Goal: Task Accomplishment & Management: Manage account settings

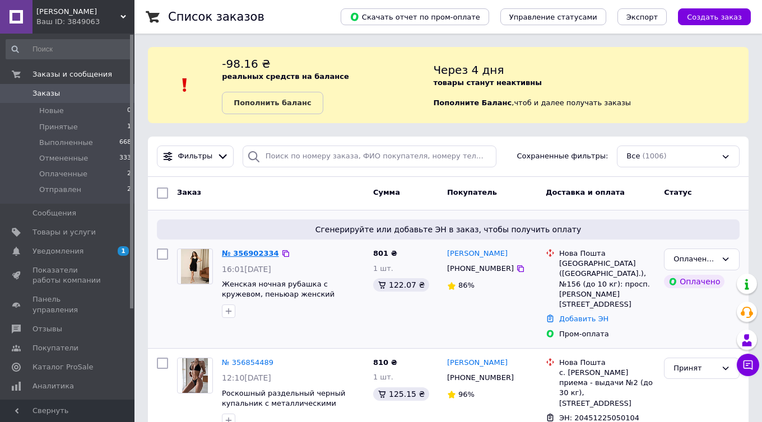
click at [260, 251] on link "№ 356902334" at bounding box center [250, 253] width 57 height 8
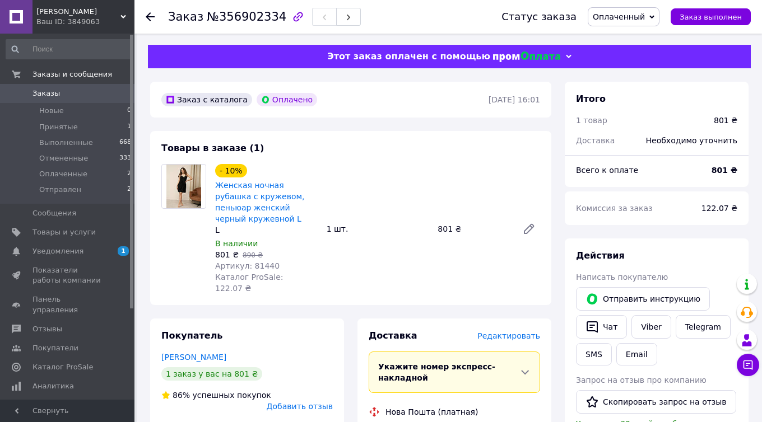
click at [264, 268] on span "Артикул: 81440" at bounding box center [247, 266] width 64 height 9
copy span "81440"
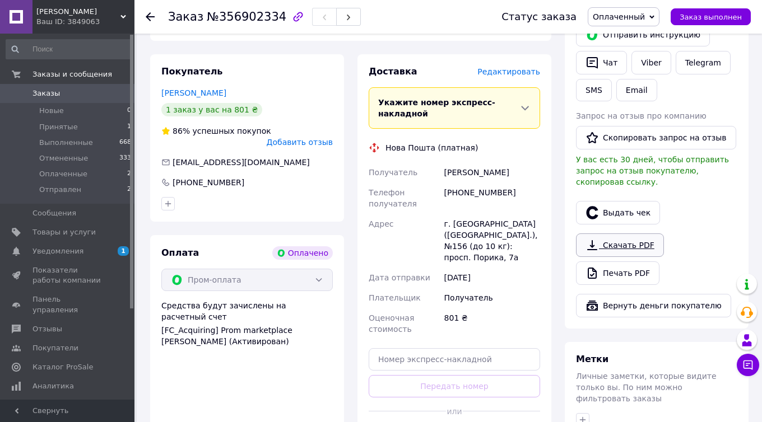
scroll to position [286, 0]
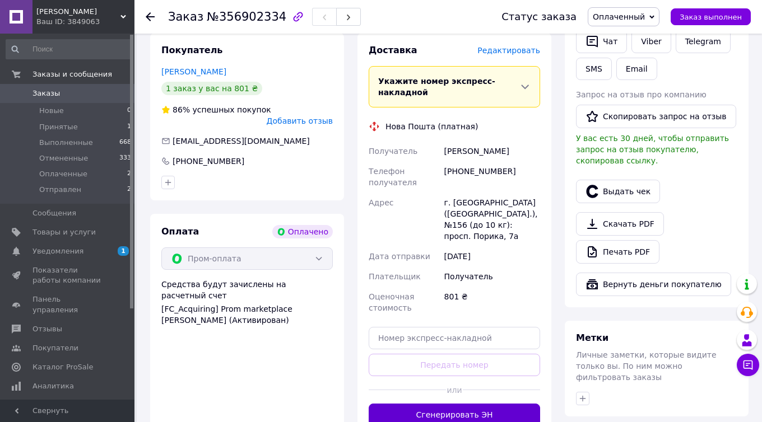
click at [464, 404] on button "Сгенерировать ЭН" at bounding box center [454, 415] width 171 height 22
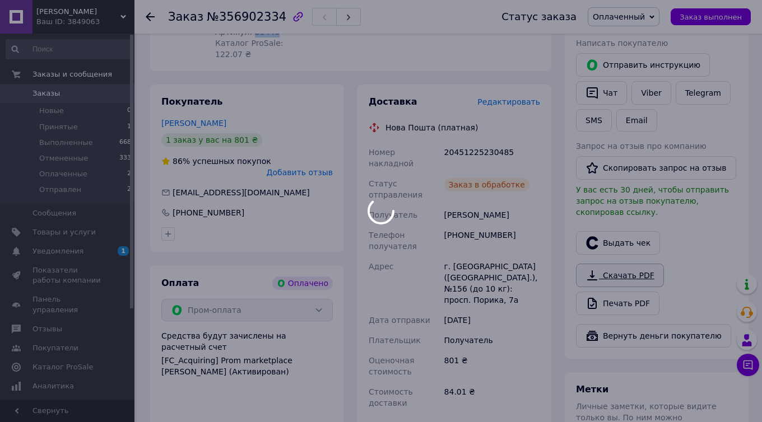
scroll to position [227, 0]
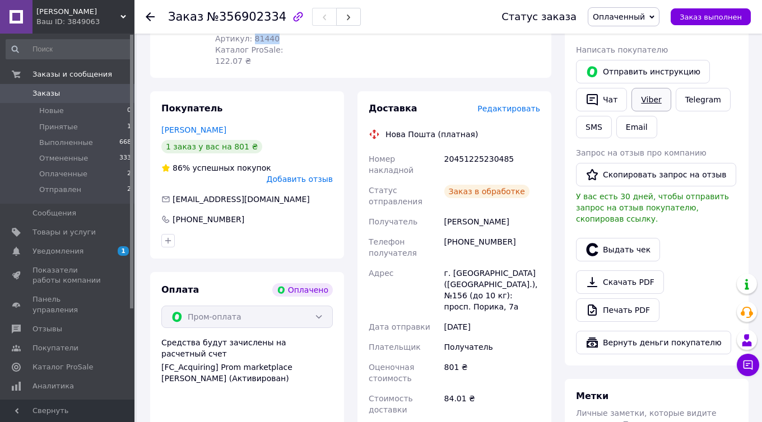
click at [648, 100] on link "Viber" at bounding box center [650, 100] width 39 height 24
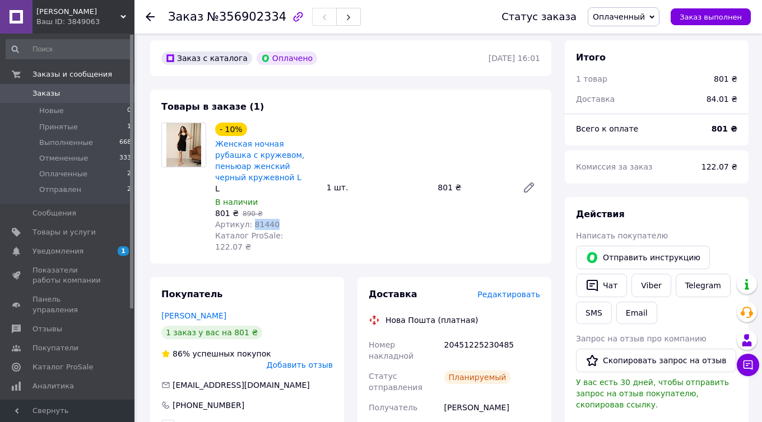
scroll to position [0, 0]
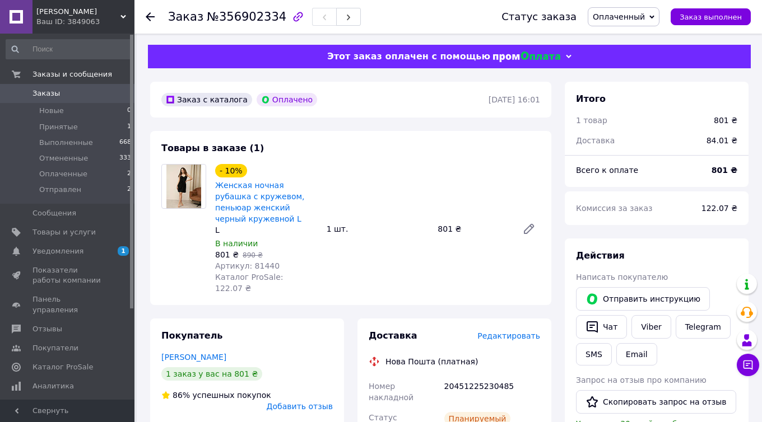
click at [252, 24] on div "Заказ №356902334" at bounding box center [264, 16] width 193 height 19
click at [251, 20] on span "№356902334" at bounding box center [247, 16] width 80 height 13
copy span "356902334"
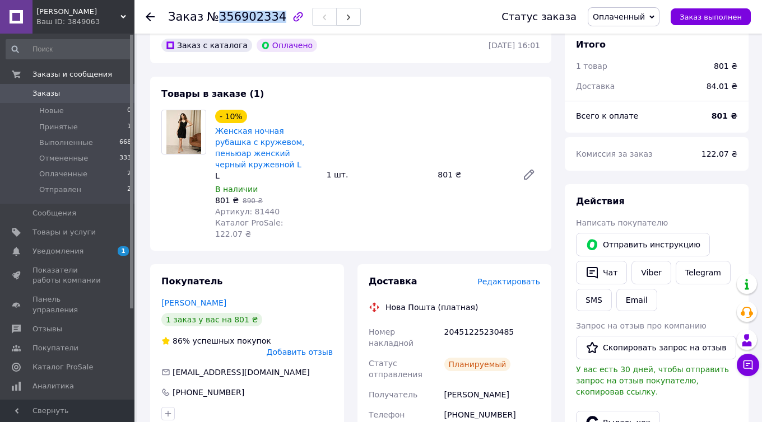
scroll to position [141, 0]
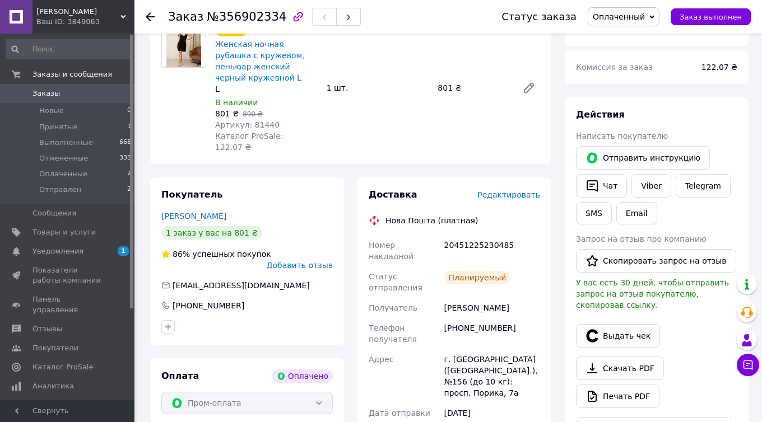
click at [488, 298] on div "[PERSON_NAME]" at bounding box center [492, 308] width 100 height 20
click at [486, 298] on div "[PERSON_NAME]" at bounding box center [492, 308] width 100 height 20
copy div "[PERSON_NAME]"
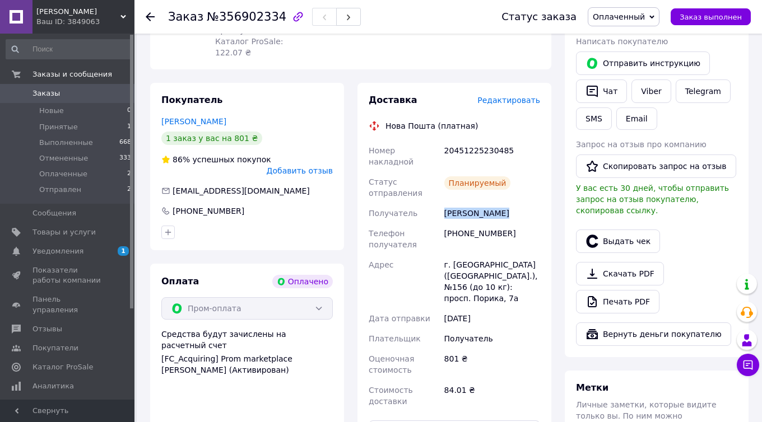
scroll to position [297, 0]
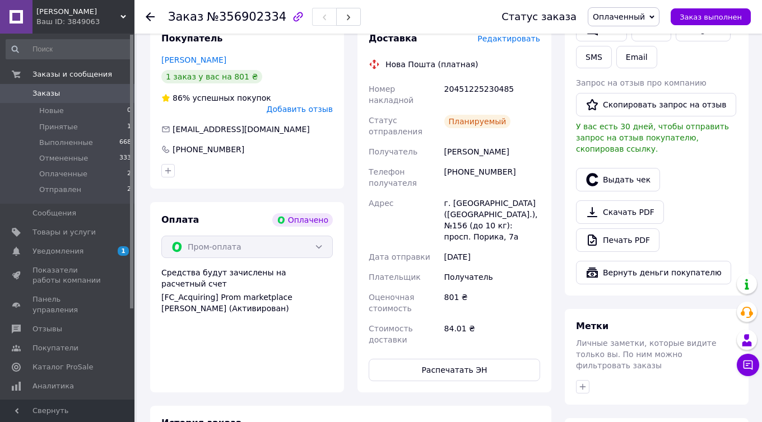
click at [479, 162] on div "[PHONE_NUMBER]" at bounding box center [492, 177] width 100 height 31
copy div "380665972730"
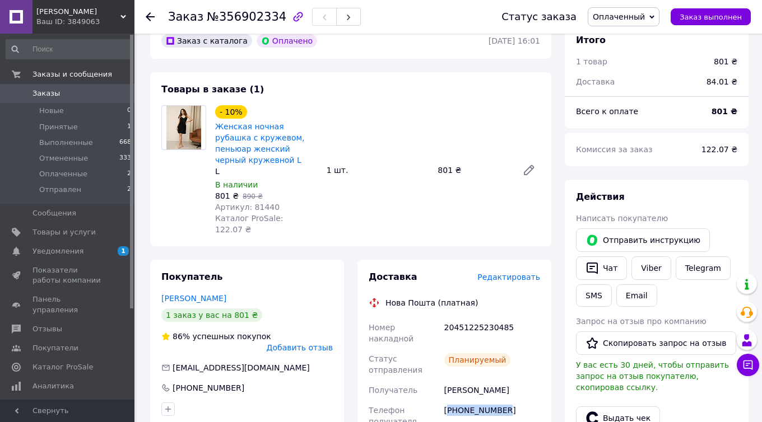
scroll to position [0, 0]
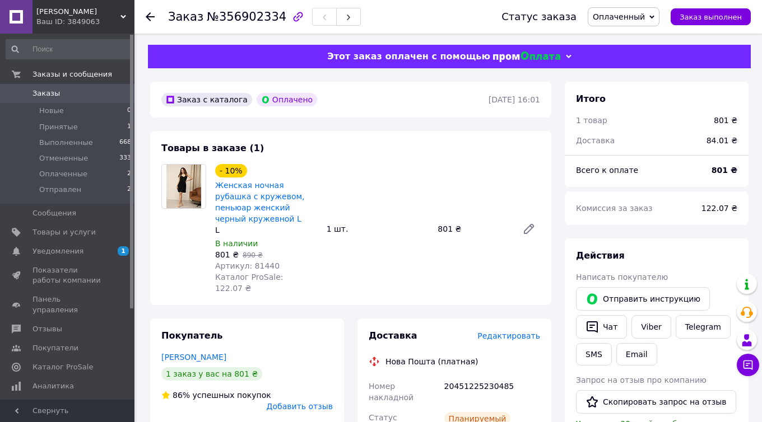
click at [426, 167] on div "- 10% Женская ночная рубашка с кружевом, пеньюар женский черный кружевной L L В…" at bounding box center [378, 229] width 334 height 134
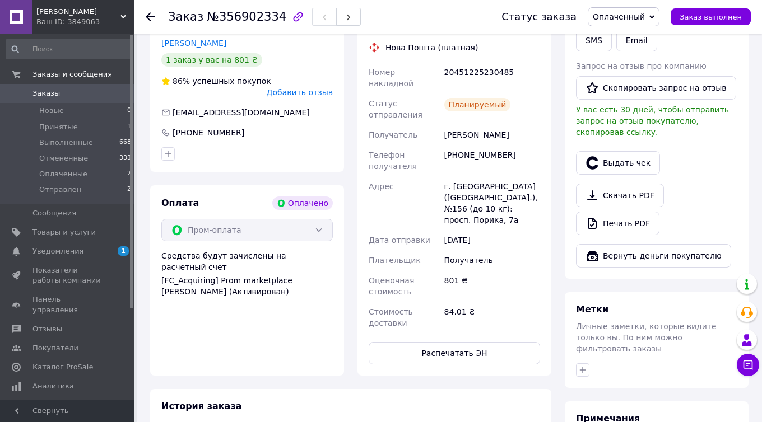
scroll to position [444, 0]
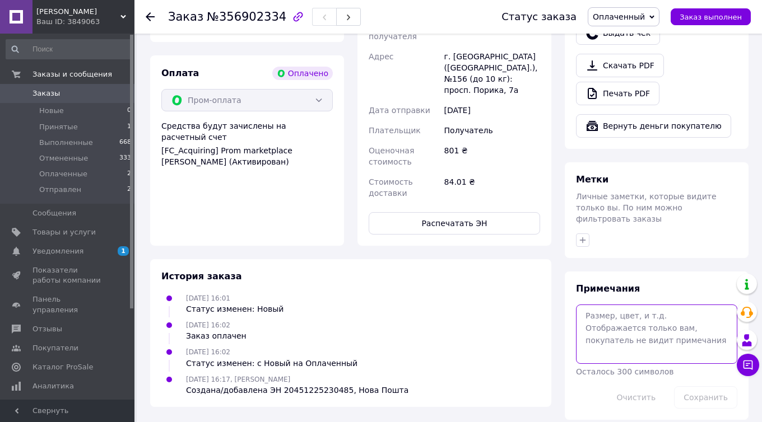
click at [627, 324] on textarea at bounding box center [656, 334] width 161 height 59
type textarea "я"
type textarea "чек видала"
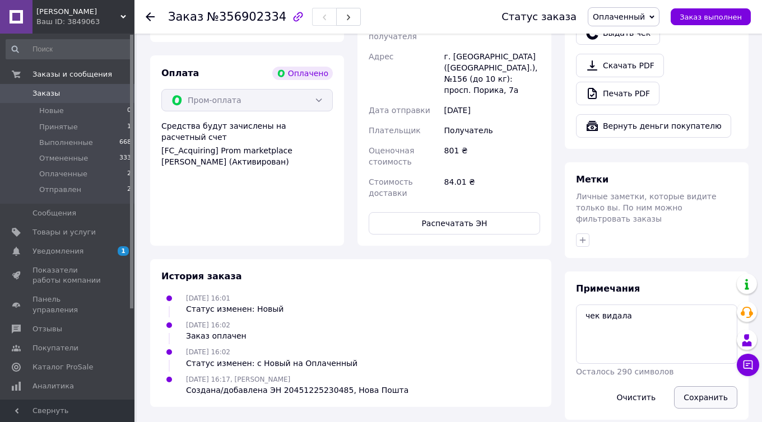
click at [691, 392] on button "Сохранить" at bounding box center [705, 397] width 63 height 22
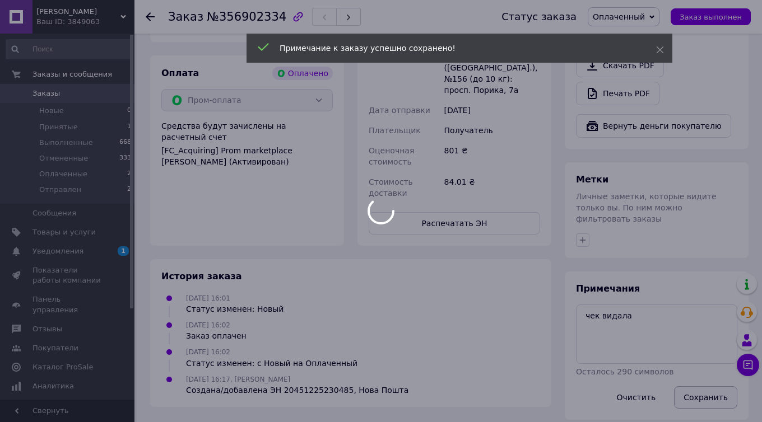
scroll to position [161, 0]
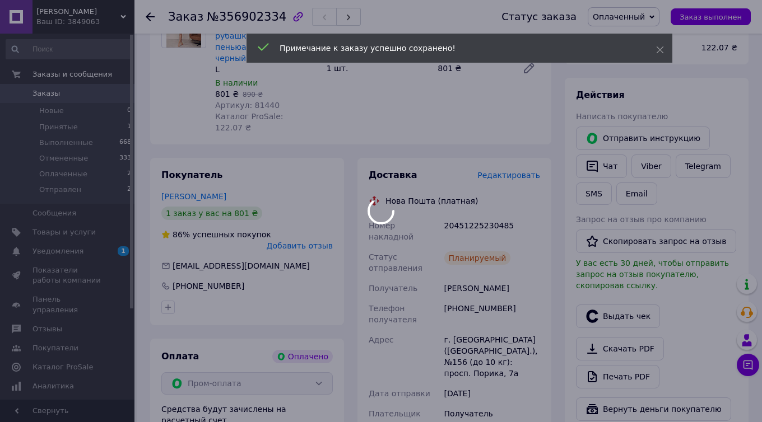
click at [485, 218] on body "[PERSON_NAME] ID: 3849063 Сайт [PERSON_NAME] покупателя Проверить состояние сис…" at bounding box center [381, 278] width 762 height 878
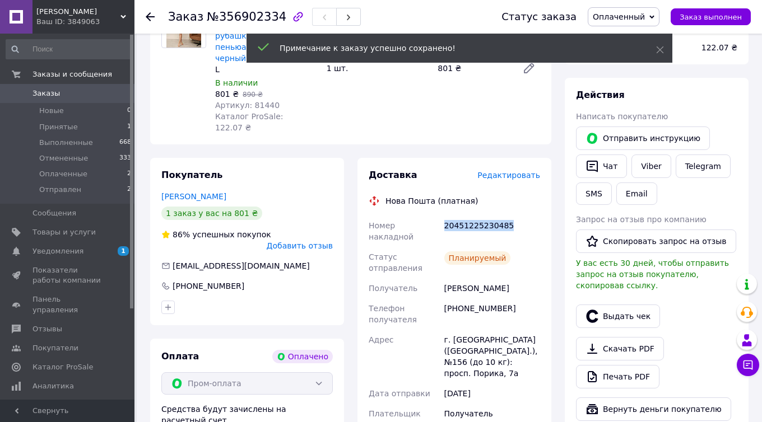
click at [485, 218] on div "20451225230485" at bounding box center [492, 231] width 100 height 31
copy div "20451225230485"
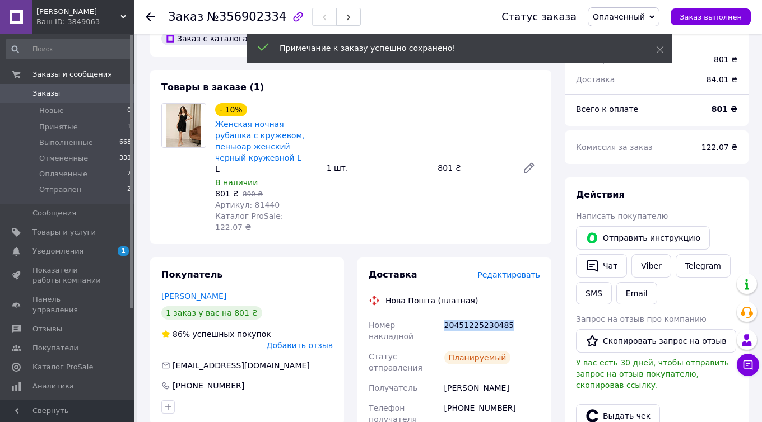
scroll to position [0, 0]
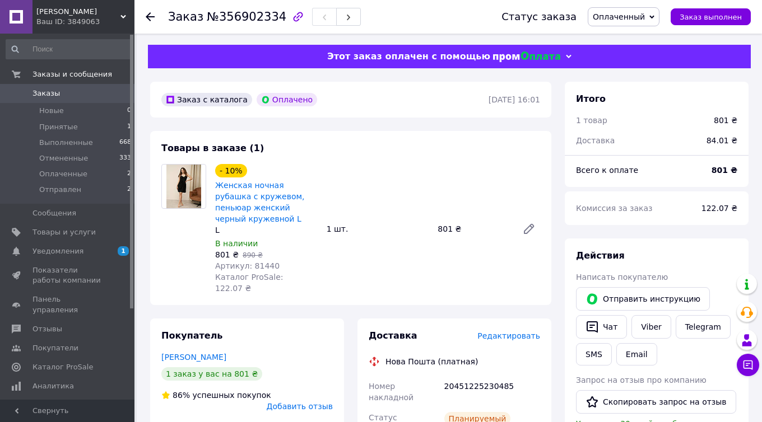
click at [404, 285] on div "- 10% Женская ночная рубашка с кружевом, пеньюар женский черный кружевной L L В…" at bounding box center [378, 229] width 334 height 134
click at [96, 252] on span "Уведомления" at bounding box center [67, 251] width 71 height 10
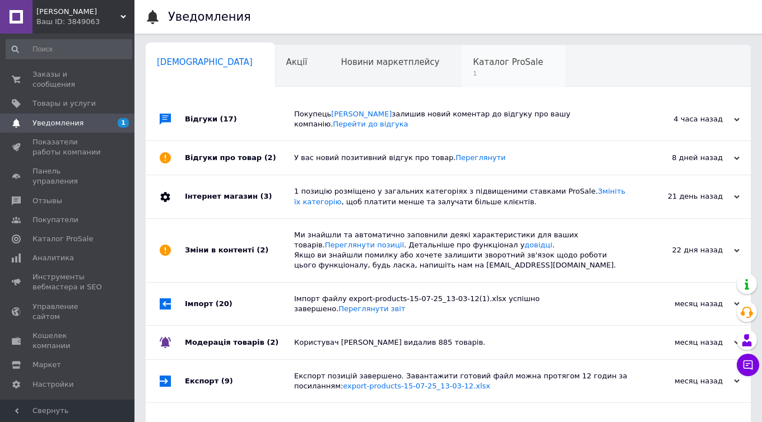
click at [461, 79] on div "Каталог ProSale 1" at bounding box center [513, 66] width 104 height 43
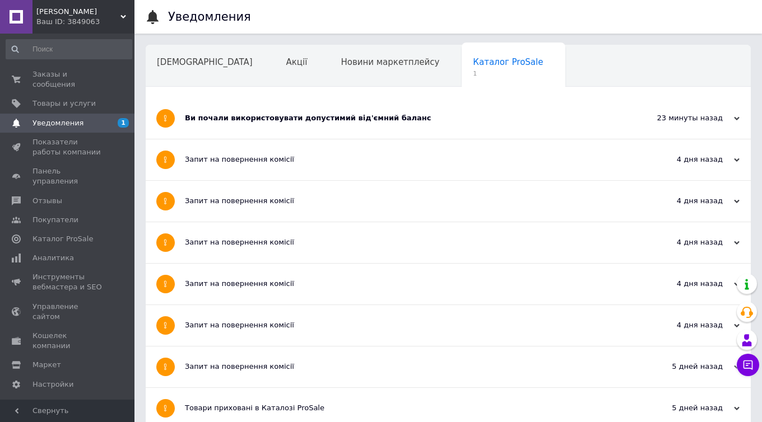
click at [254, 126] on div "Ви почали використовувати допустимий від'ємний баланс" at bounding box center [406, 118] width 442 height 41
